Goal: Task Accomplishment & Management: Manage account settings

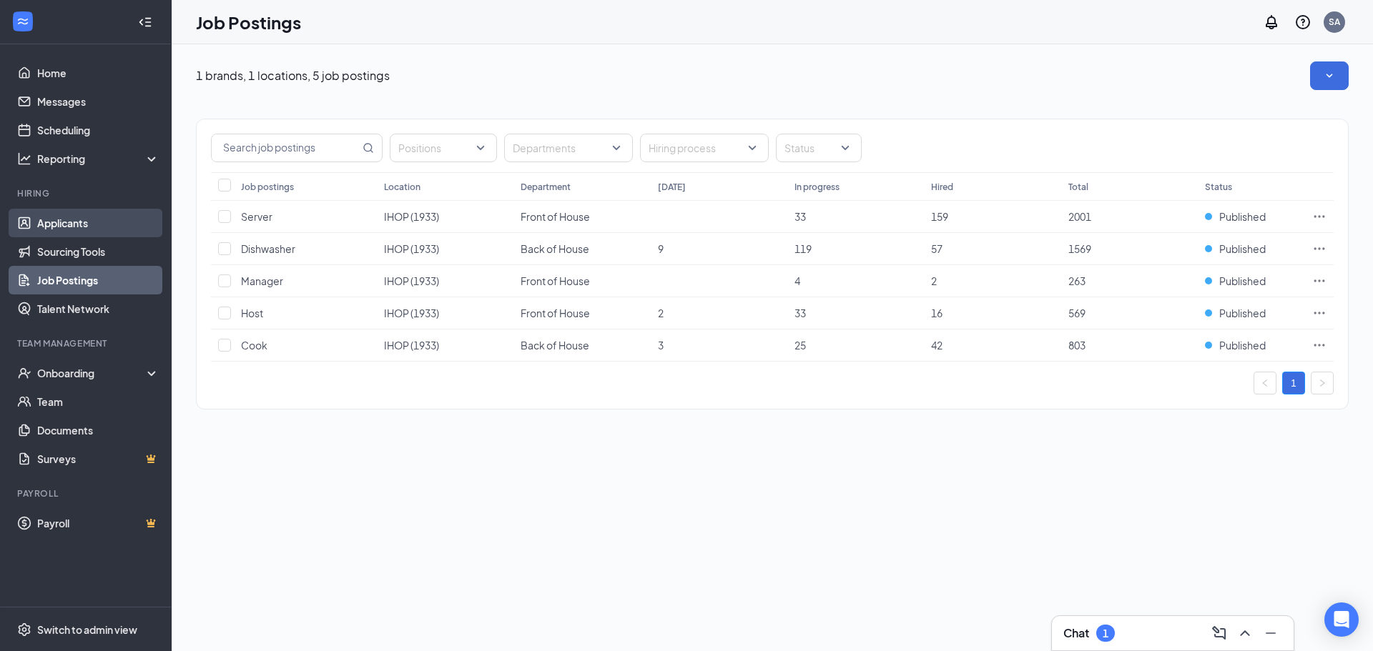
click at [65, 227] on link "Applicants" at bounding box center [98, 223] width 122 height 29
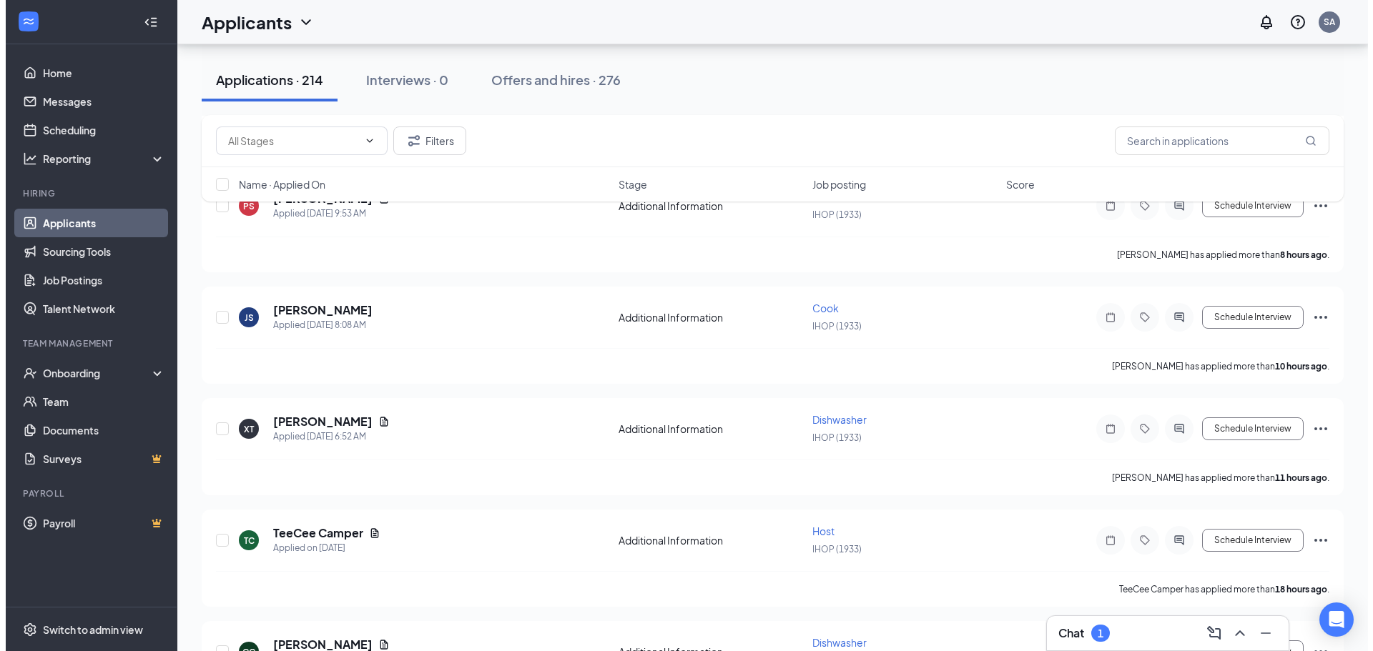
scroll to position [1144, 0]
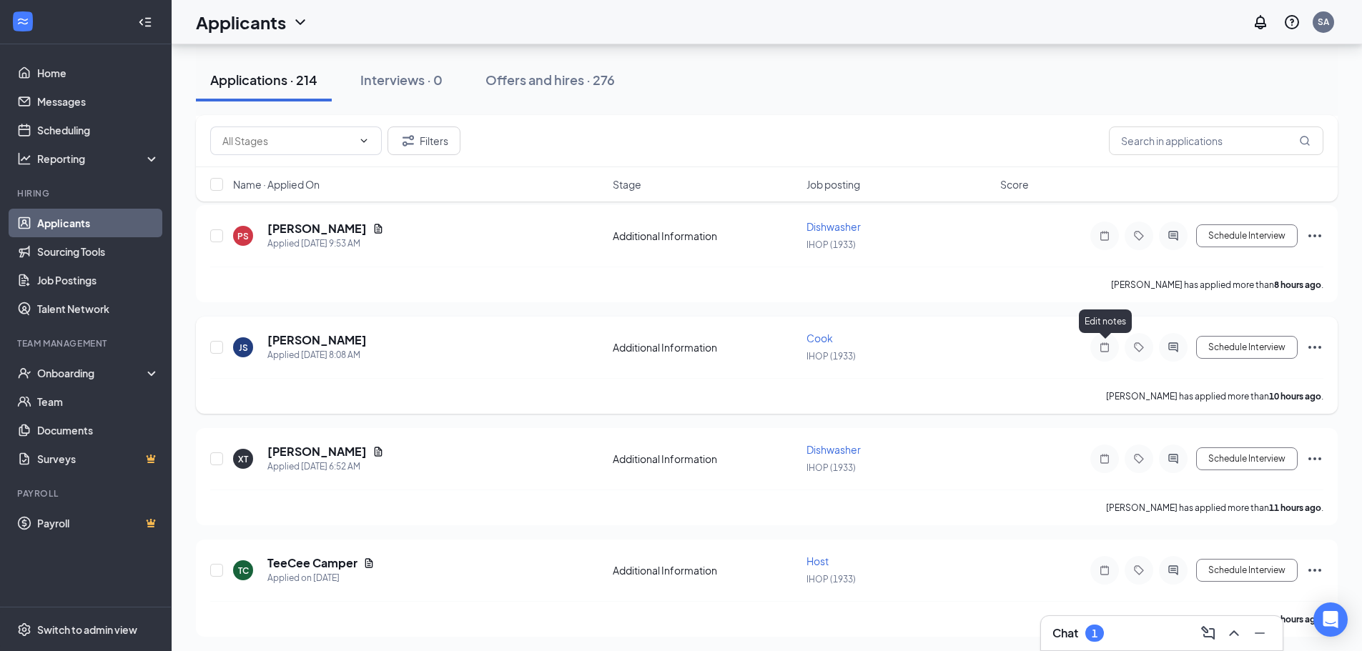
click at [1103, 348] on icon "Note" at bounding box center [1104, 347] width 17 height 11
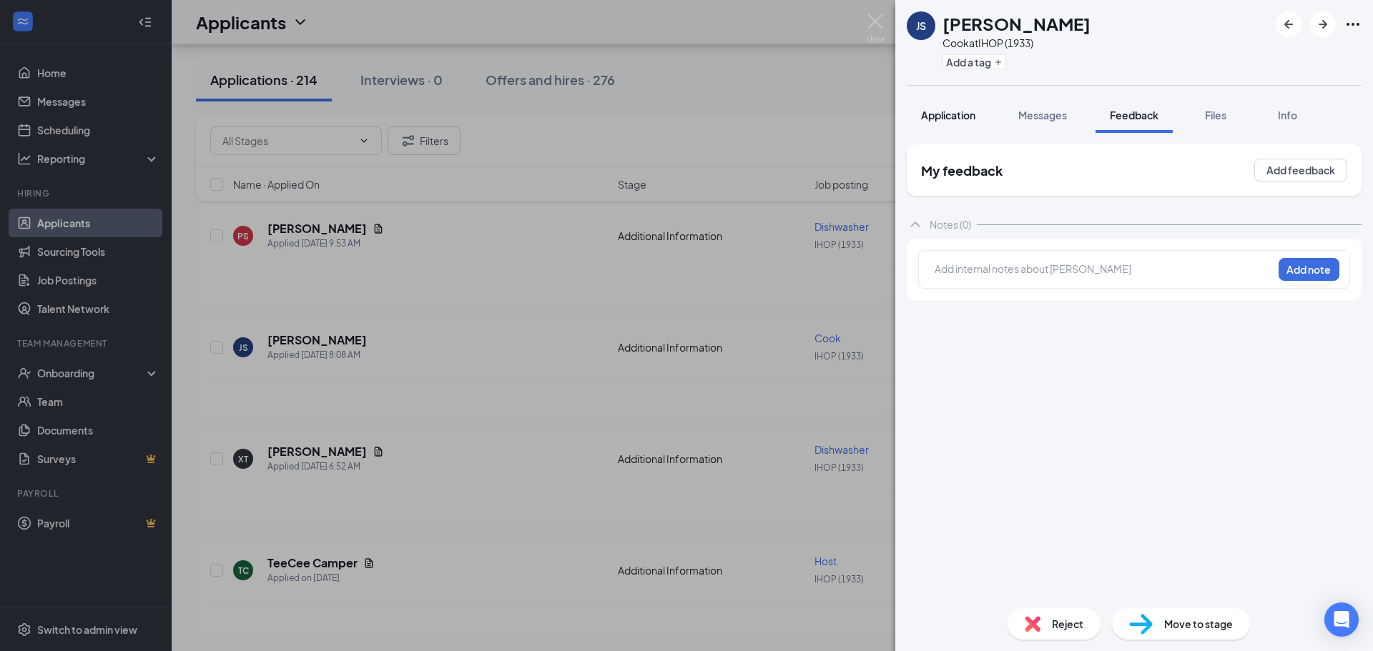
click at [950, 116] on span "Application" at bounding box center [948, 115] width 54 height 13
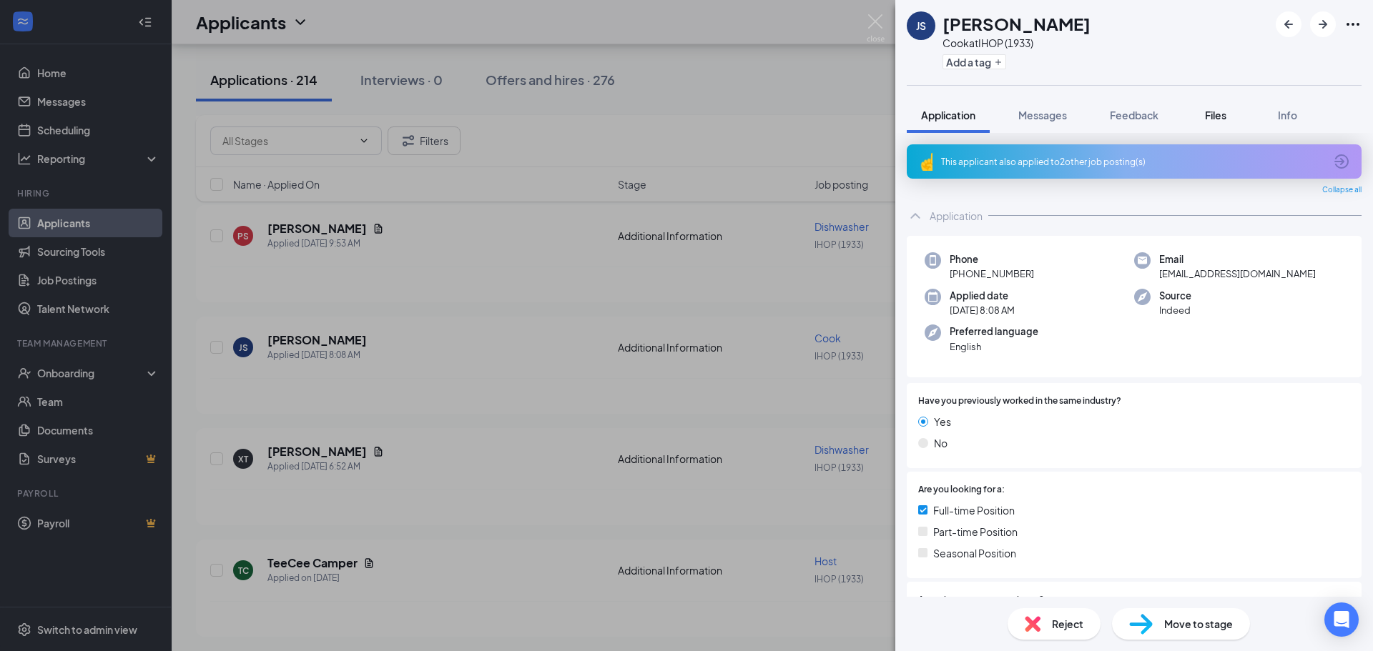
click at [1216, 115] on span "Files" at bounding box center [1215, 115] width 21 height 13
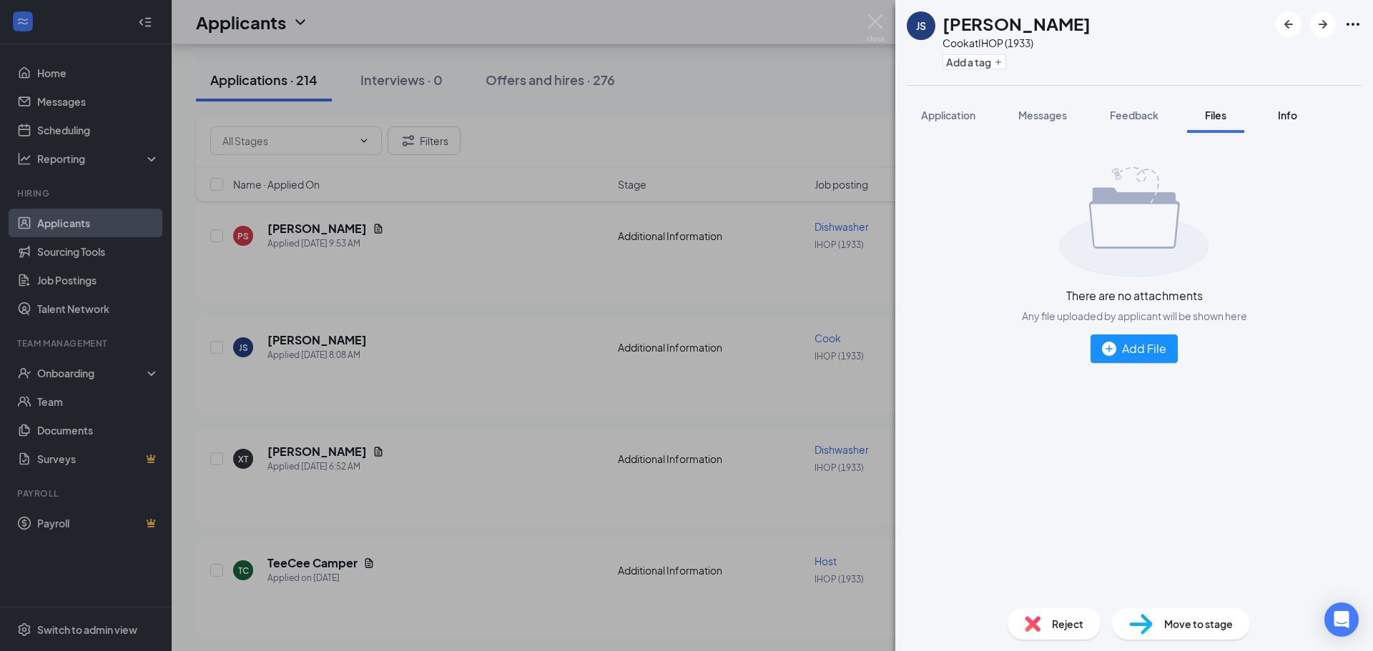
click at [1288, 114] on span "Info" at bounding box center [1287, 115] width 19 height 13
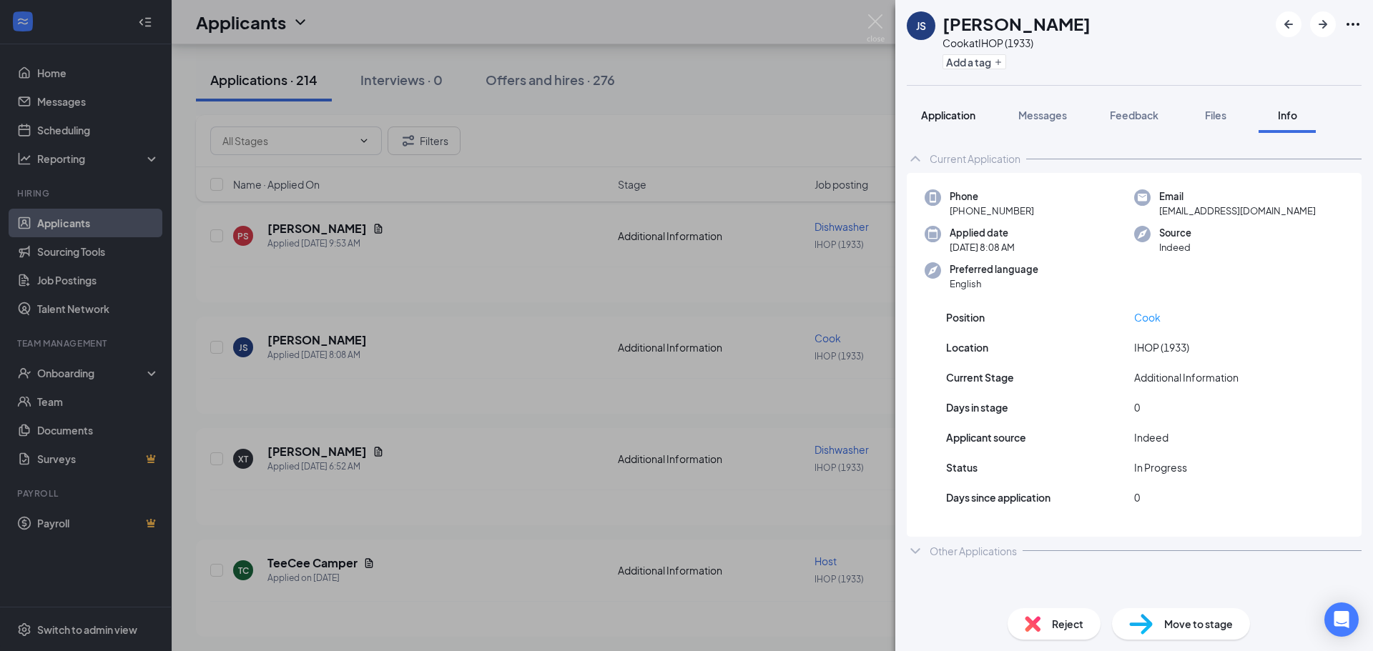
click at [951, 106] on button "Application" at bounding box center [948, 115] width 83 height 36
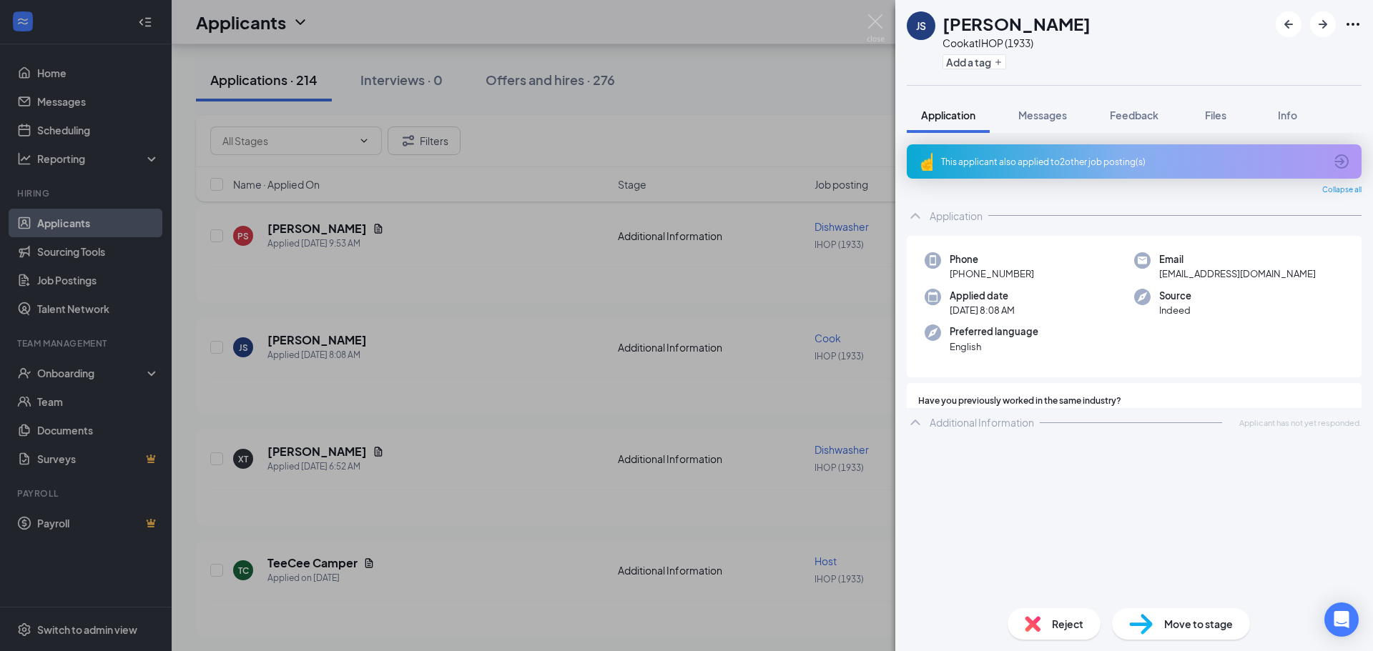
click at [955, 121] on span "Application" at bounding box center [948, 115] width 54 height 13
